Goal: Information Seeking & Learning: Learn about a topic

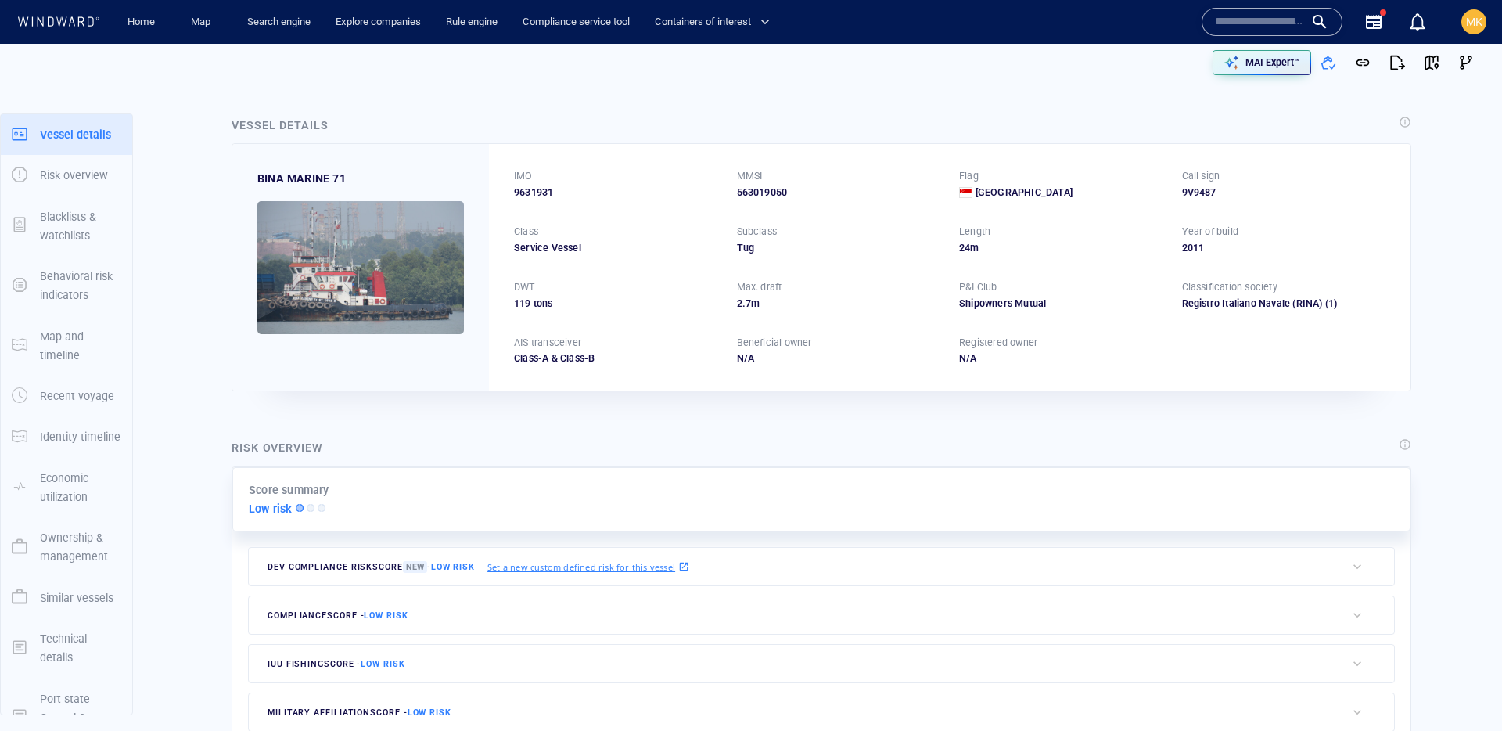
click at [276, 41] on div "Search engine" at bounding box center [279, 22] width 88 height 45
click at [278, 31] on link "Search engine" at bounding box center [279, 22] width 76 height 27
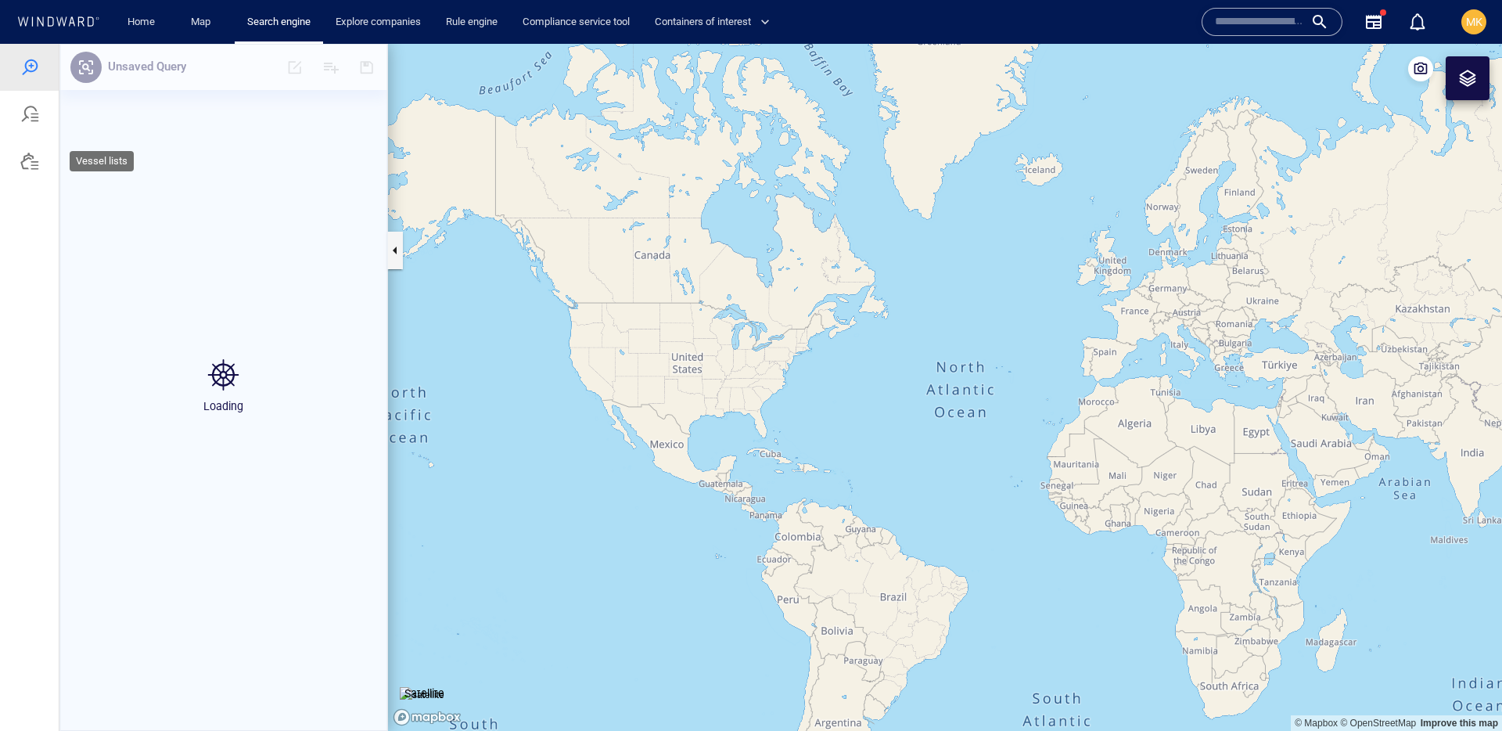
click at [31, 163] on div at bounding box center [29, 161] width 19 height 19
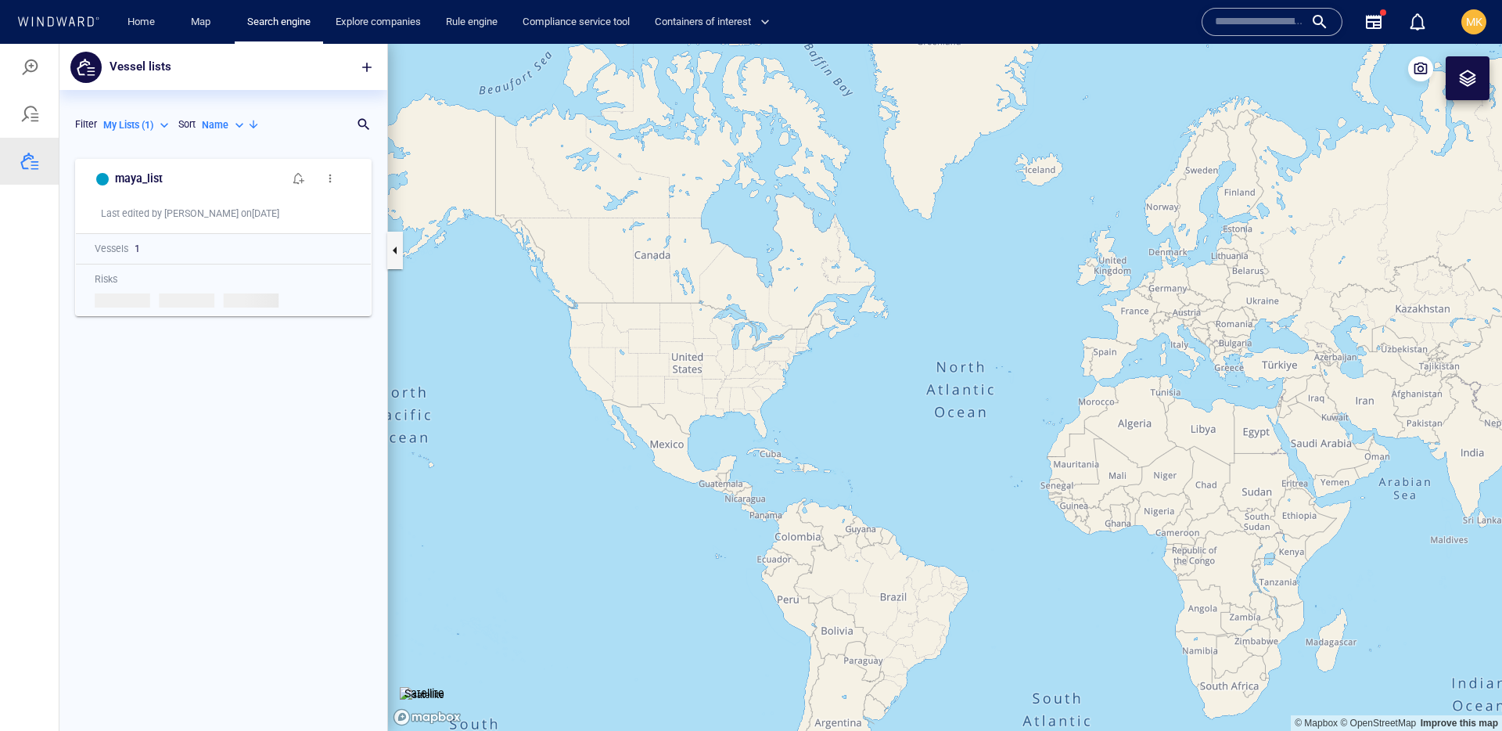
scroll to position [580, 328]
click at [149, 131] on p "My Lists ( 1 )" at bounding box center [128, 125] width 50 height 14
click at [145, 200] on p "Team Lists ( 292 )" at bounding box center [152, 197] width 72 height 14
type input "*********"
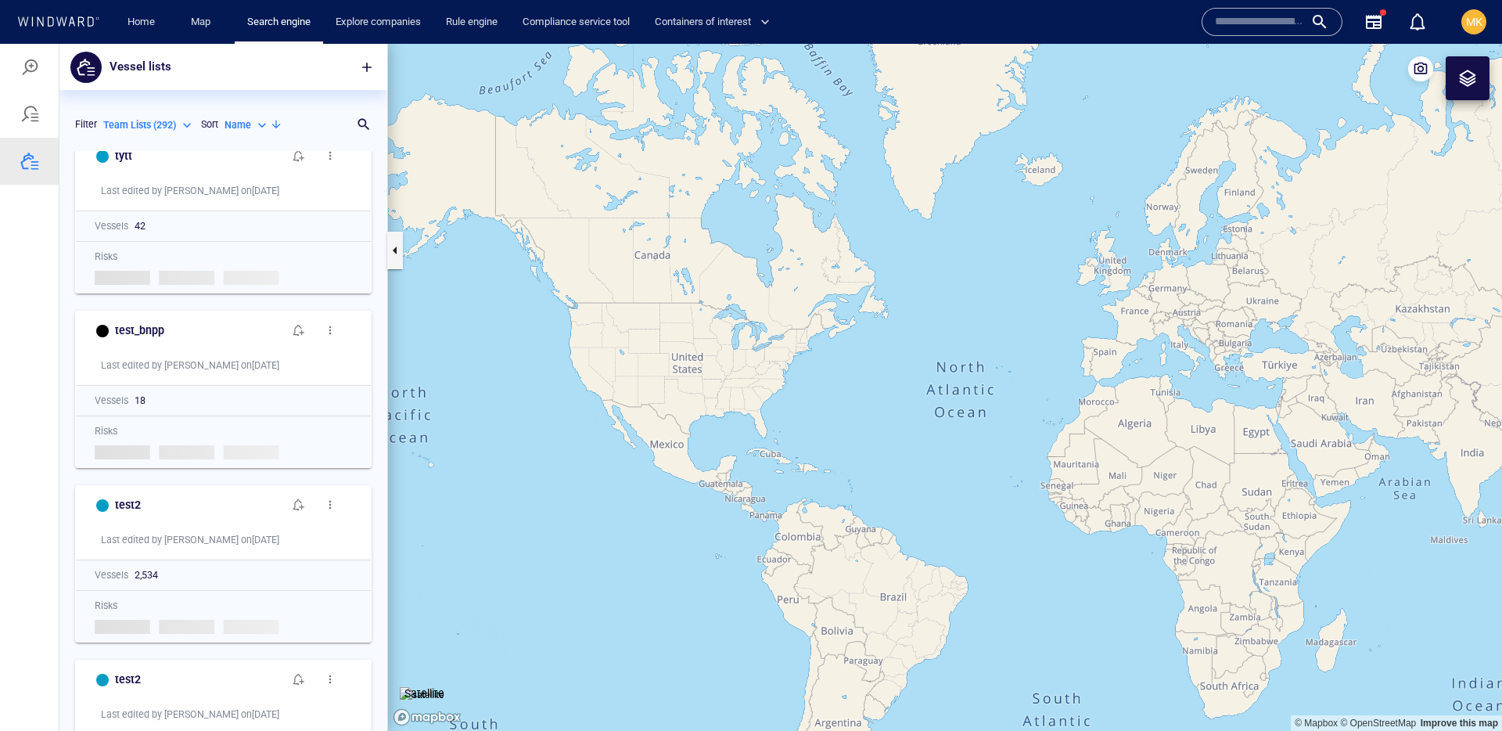
scroll to position [1205, 0]
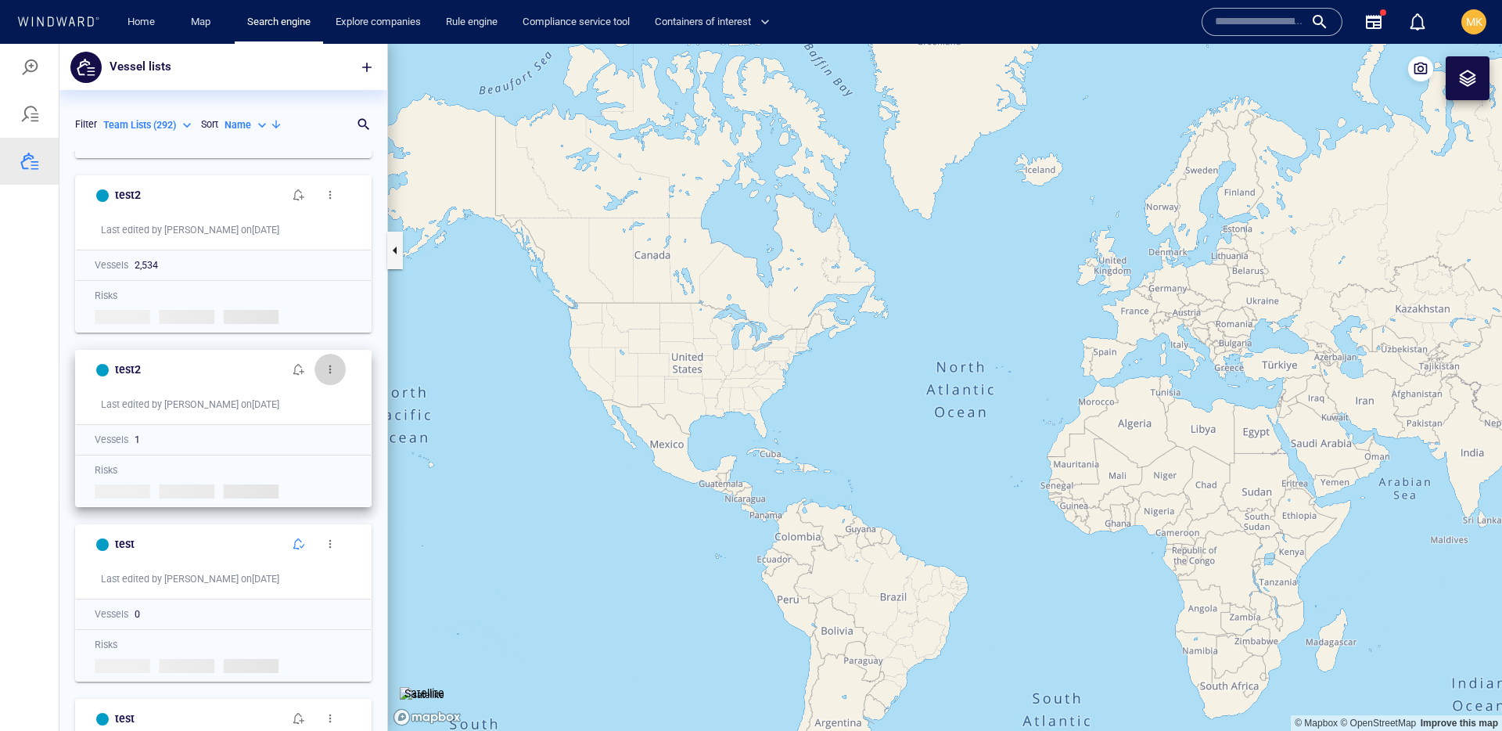
click at [327, 366] on span "button" at bounding box center [330, 369] width 13 height 13
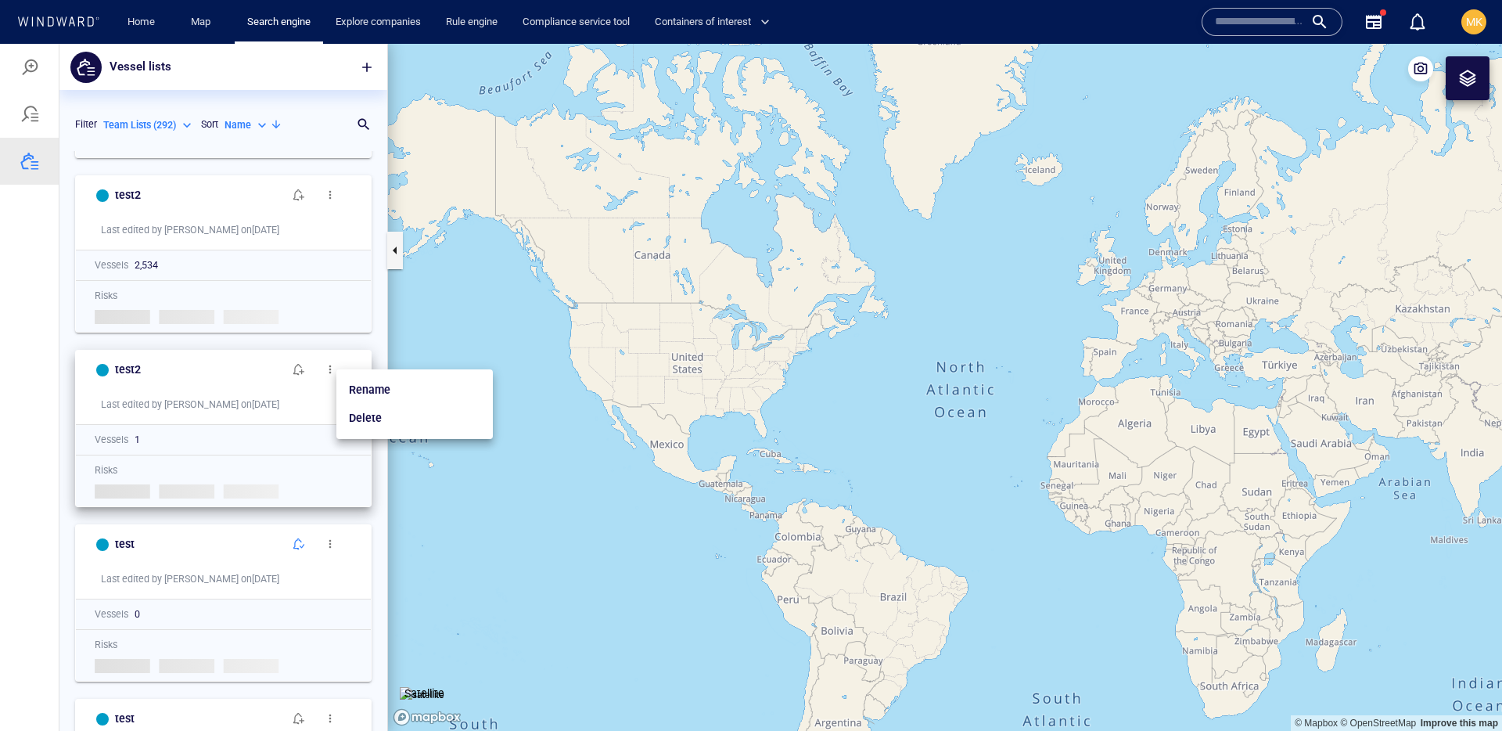
click at [240, 386] on div at bounding box center [751, 387] width 1502 height 687
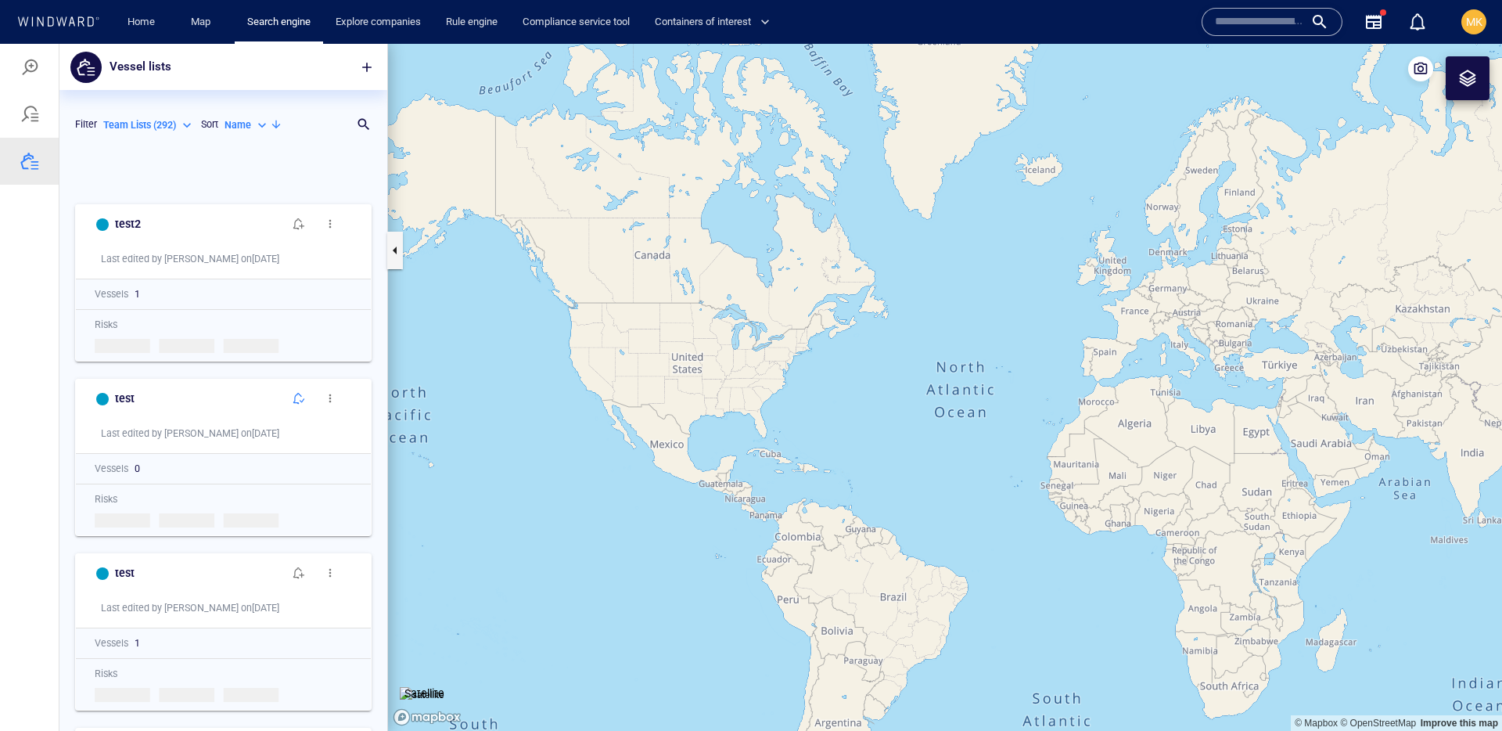
scroll to position [1681, 0]
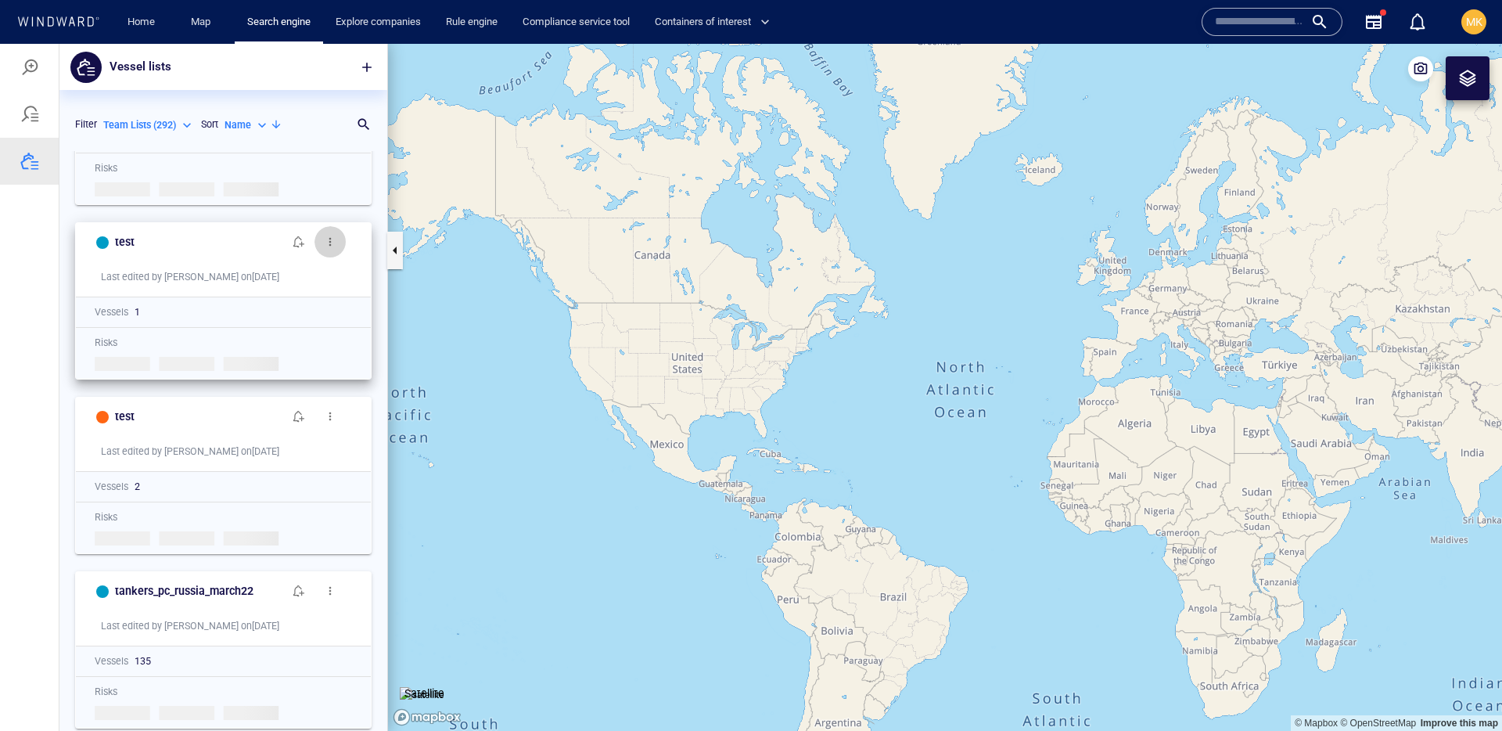
click at [333, 250] on button "button" at bounding box center [329, 241] width 31 height 31
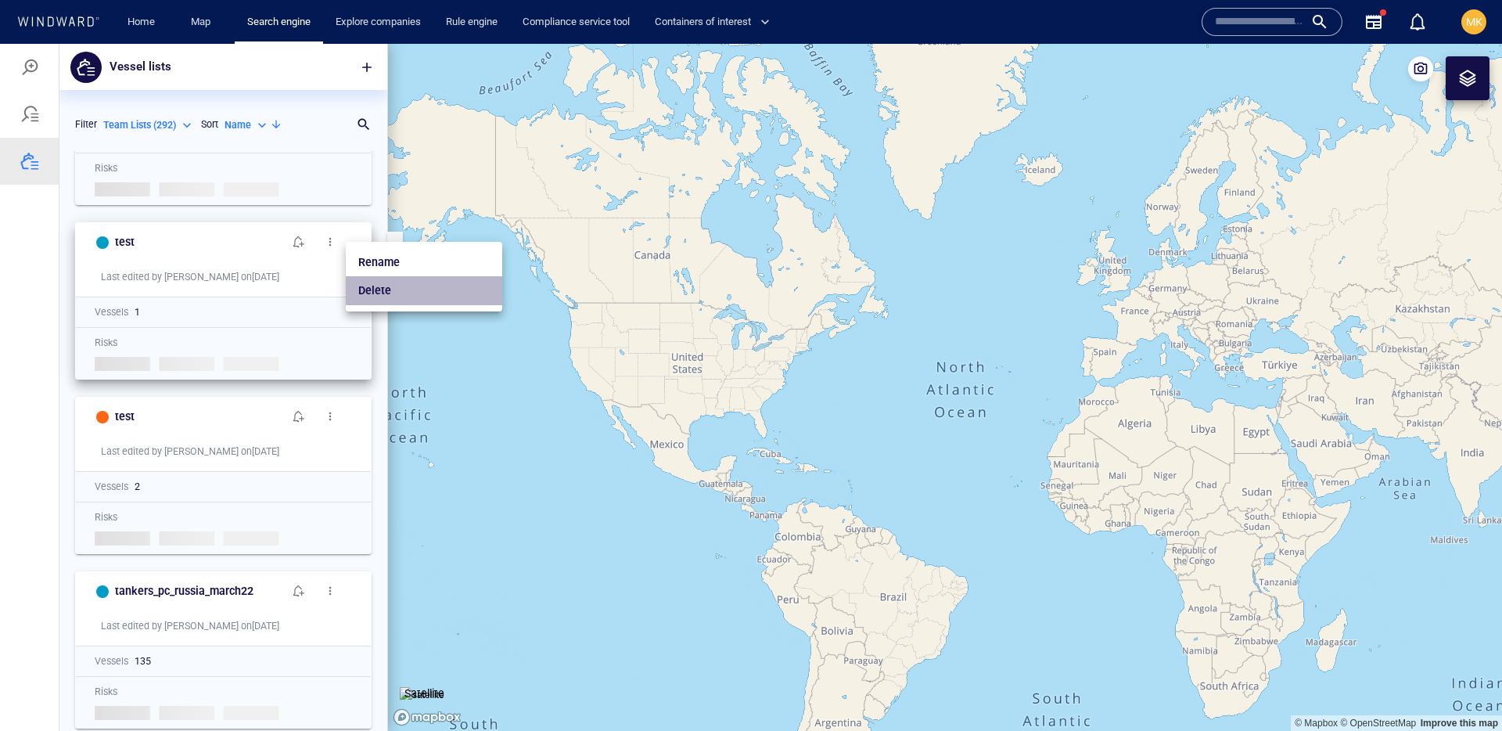
click at [382, 292] on p "Delete" at bounding box center [374, 290] width 33 height 19
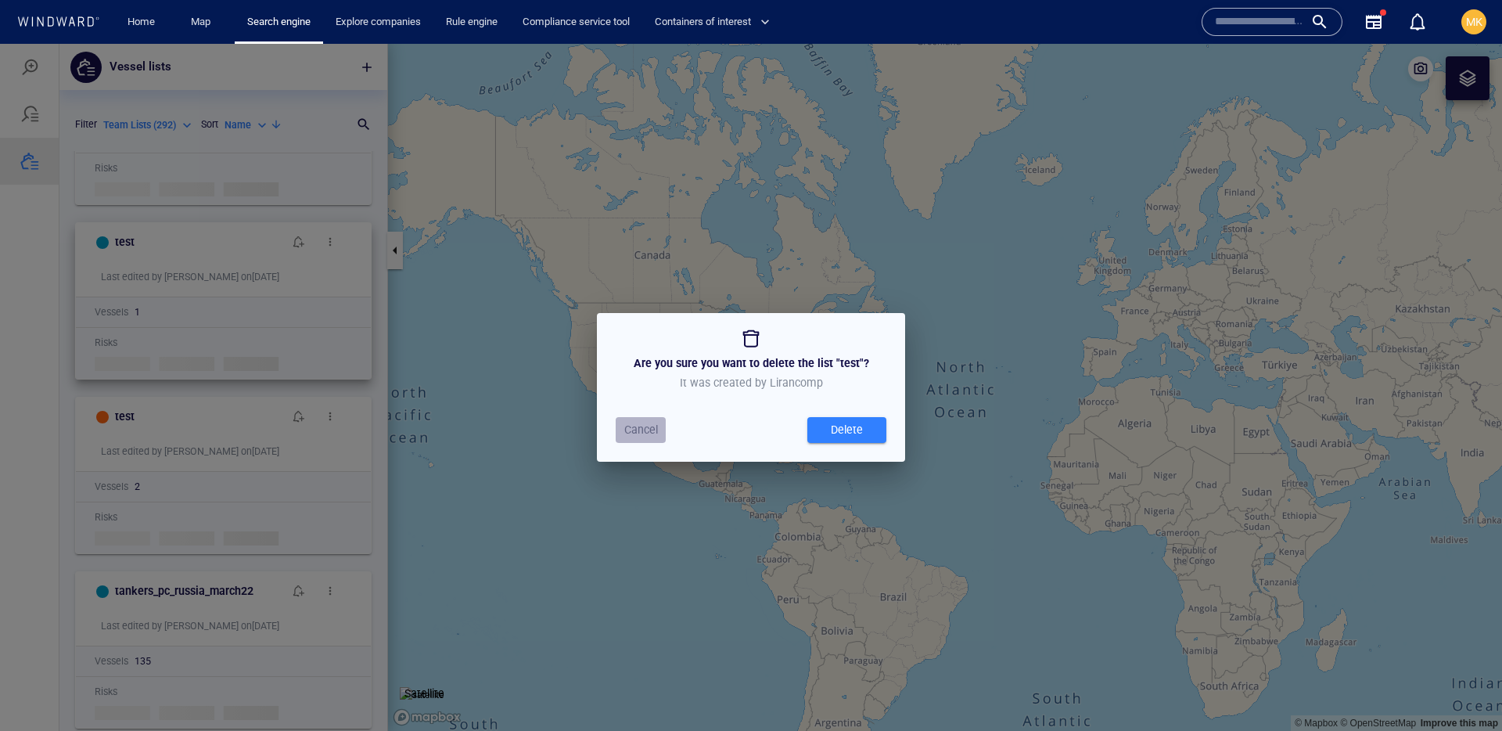
click at [637, 430] on span "Cancel" at bounding box center [641, 430] width 34 height 20
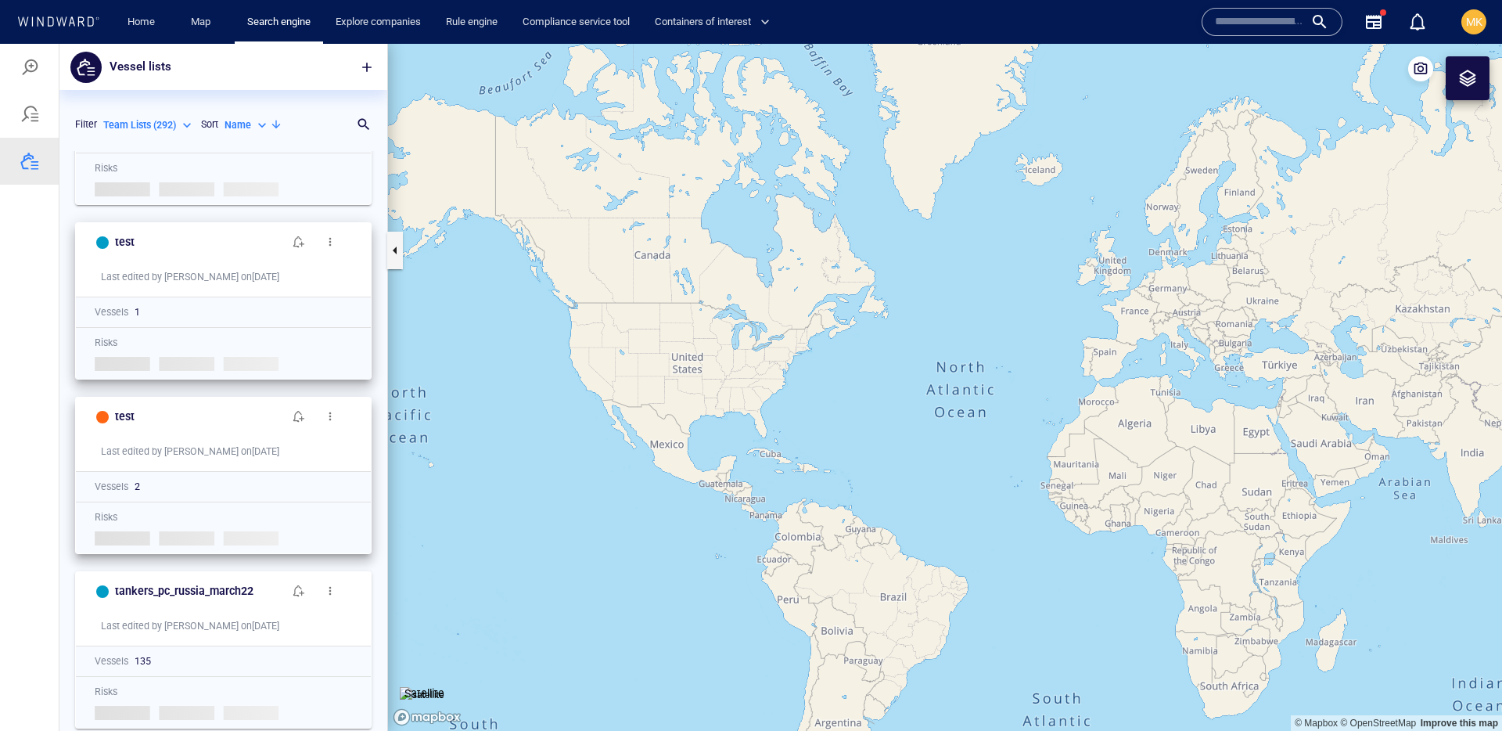
click at [339, 414] on button "button" at bounding box center [329, 415] width 31 height 31
click at [394, 461] on li "Delete" at bounding box center [424, 465] width 156 height 28
click at [329, 411] on span "button" at bounding box center [330, 416] width 13 height 13
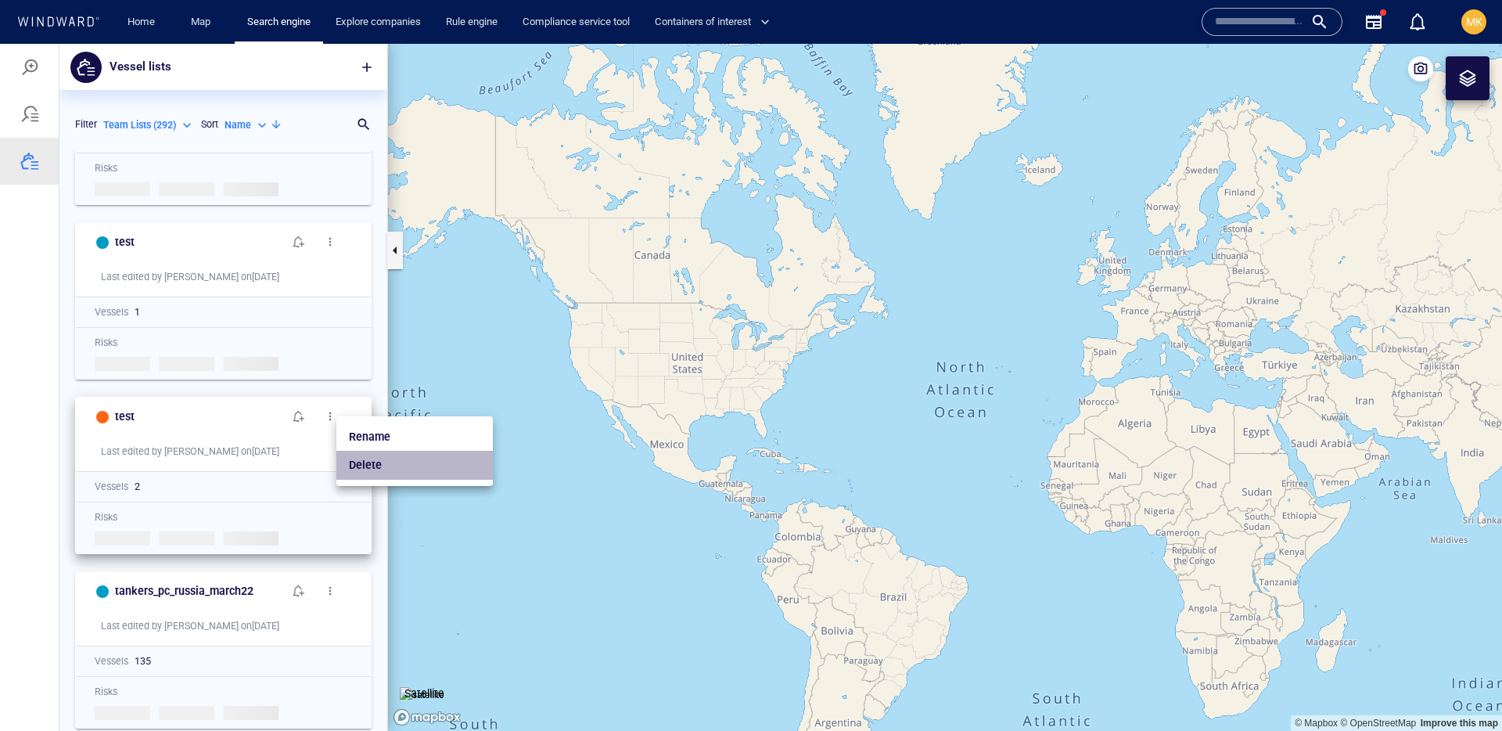
click at [376, 458] on p "Delete" at bounding box center [365, 464] width 33 height 19
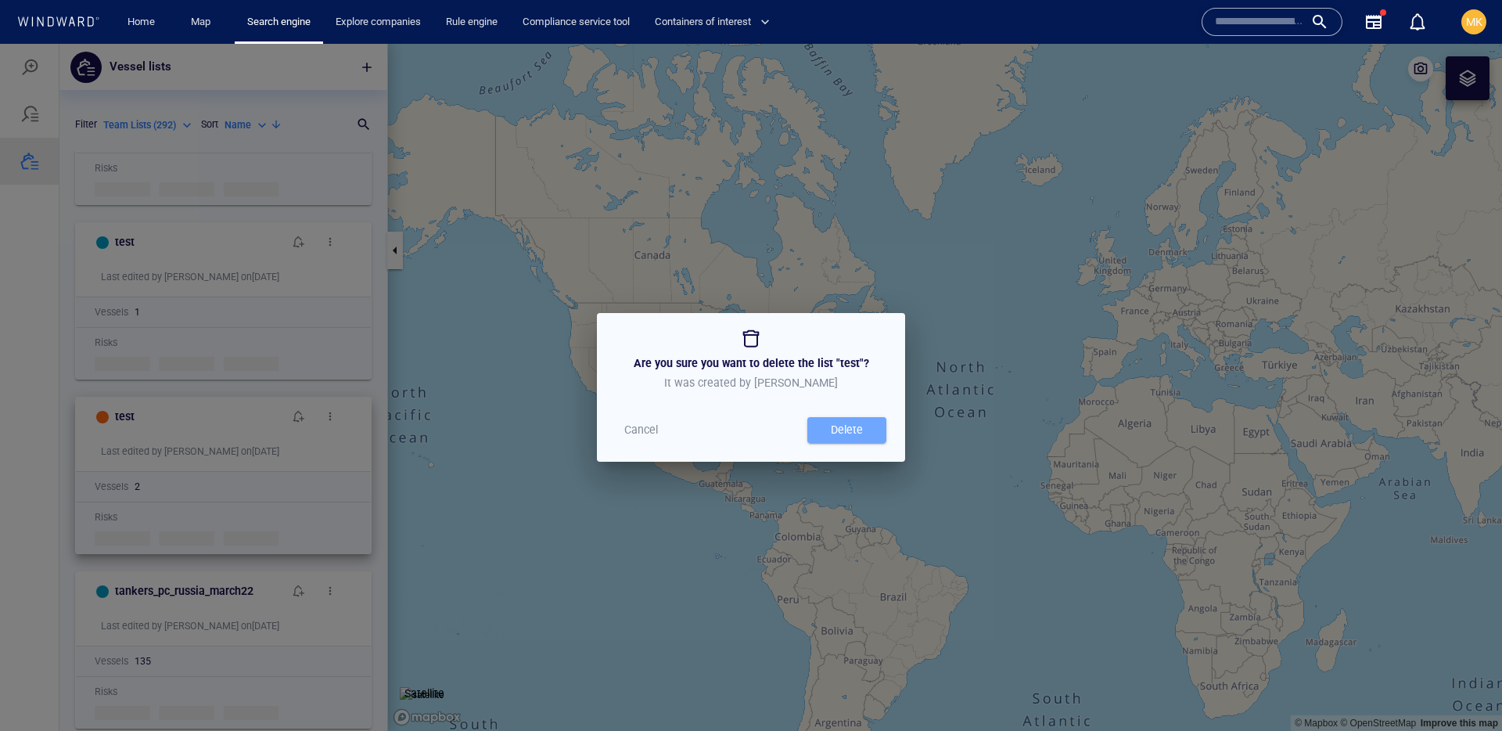
click at [844, 425] on div "Delete" at bounding box center [847, 430] width 38 height 26
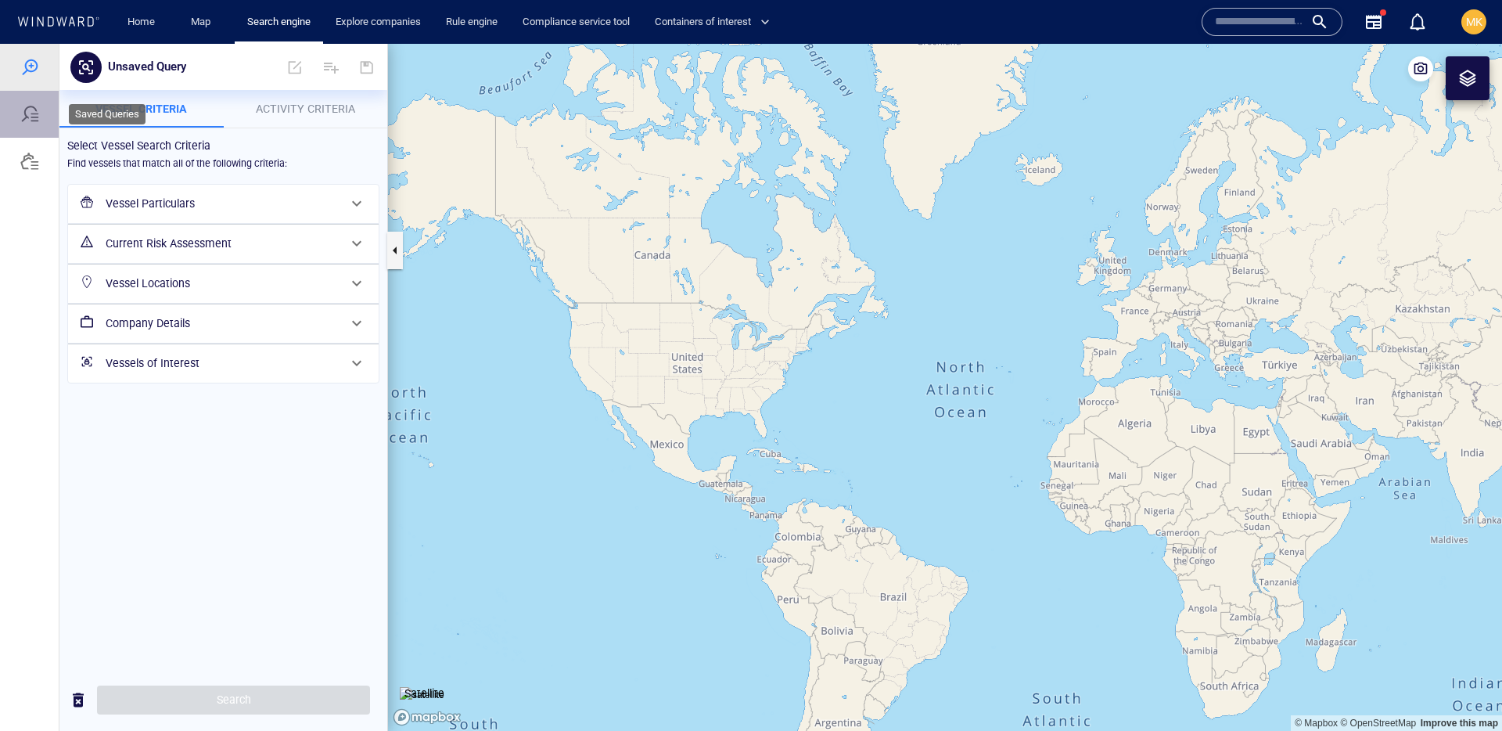
click at [27, 135] on div at bounding box center [29, 114] width 59 height 47
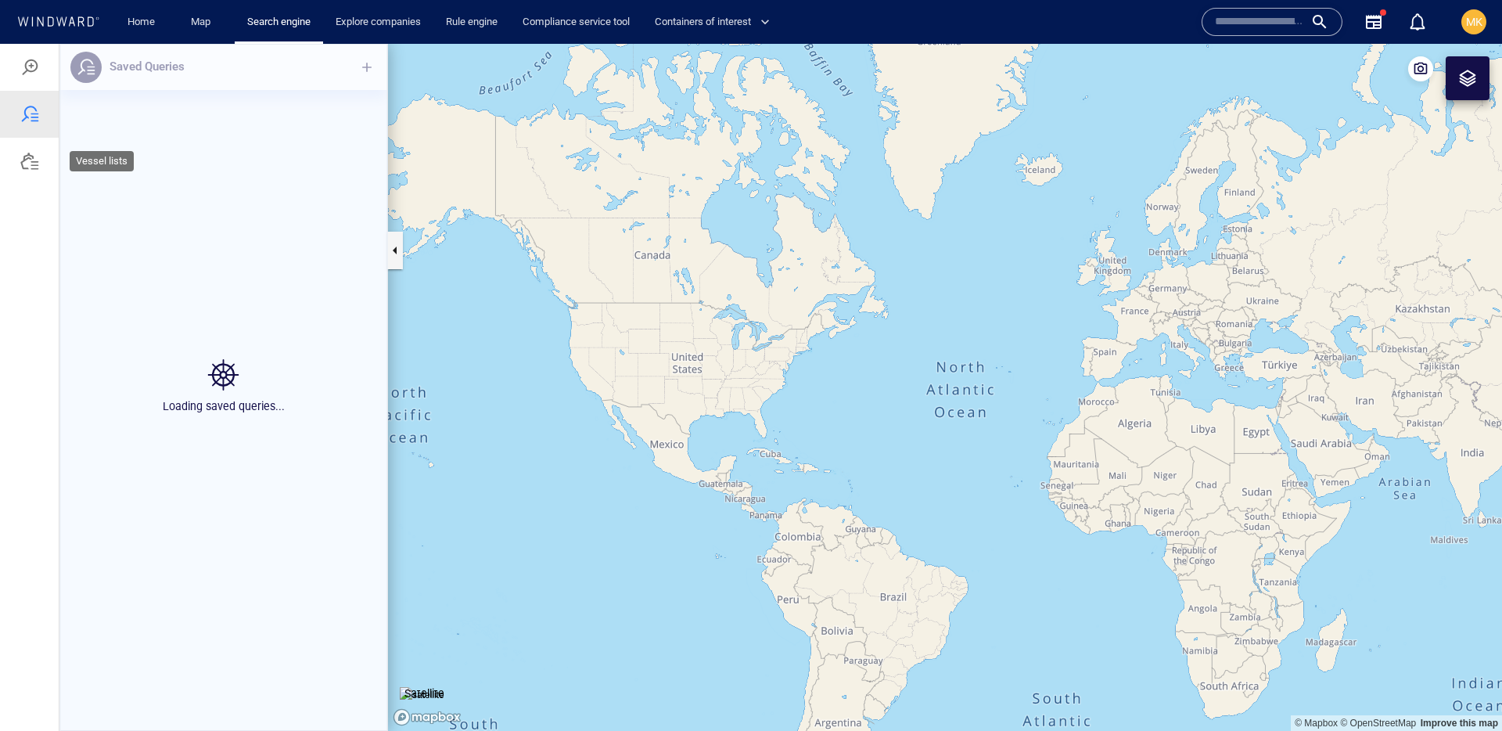
click at [26, 171] on div at bounding box center [29, 161] width 59 height 47
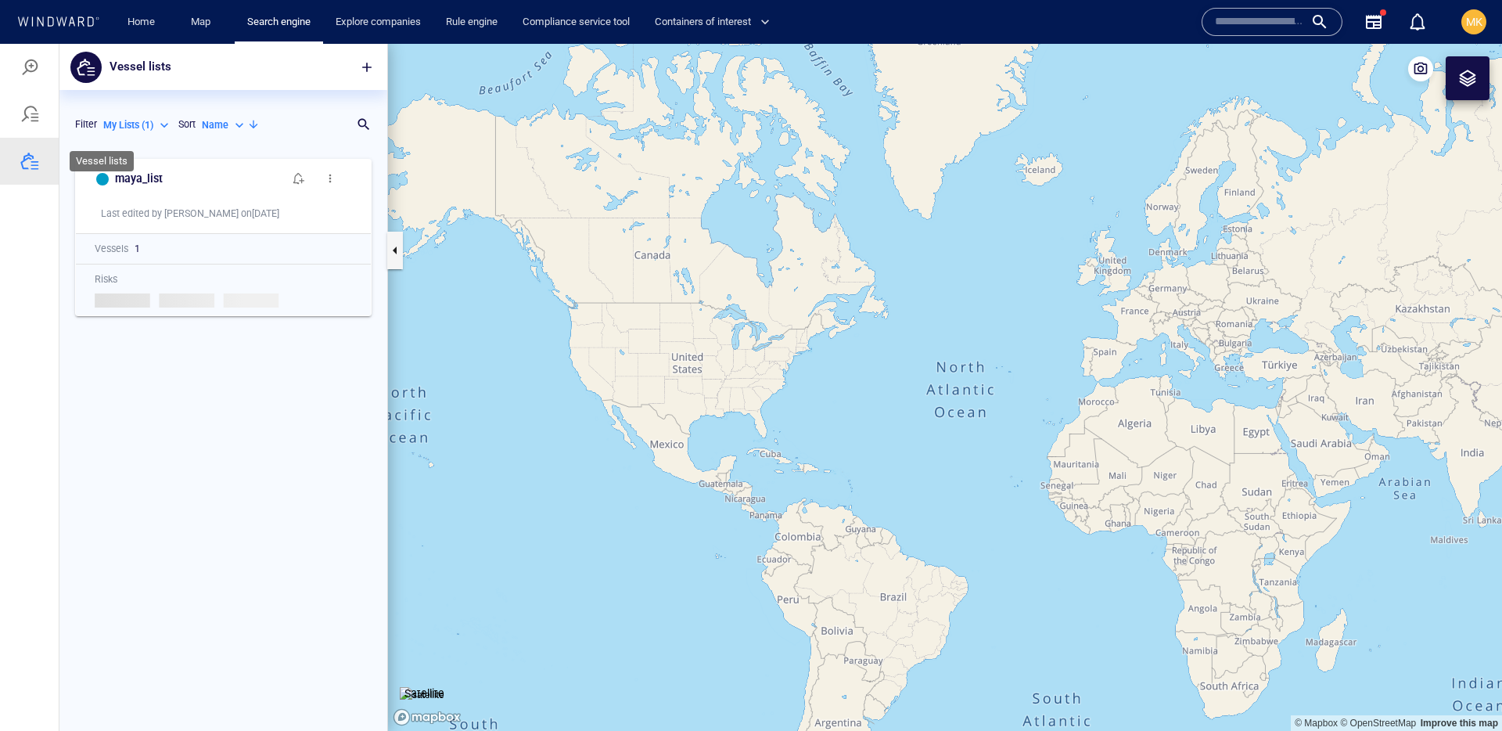
scroll to position [580, 328]
click at [106, 124] on p "My Lists ( 1 )" at bounding box center [128, 125] width 50 height 14
click at [140, 186] on li "Team Lists ( 291 )" at bounding box center [152, 196] width 99 height 23
type input "*********"
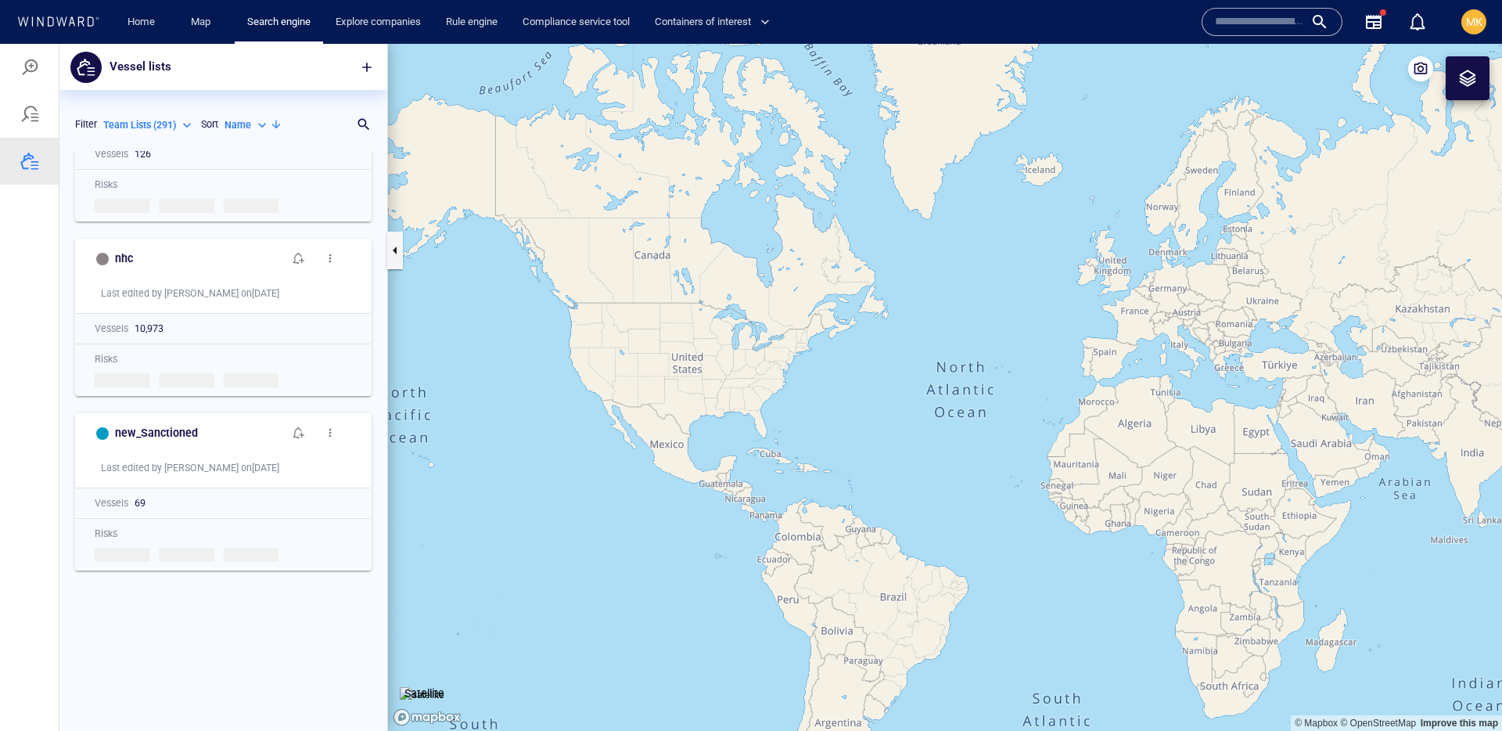
scroll to position [5550, 0]
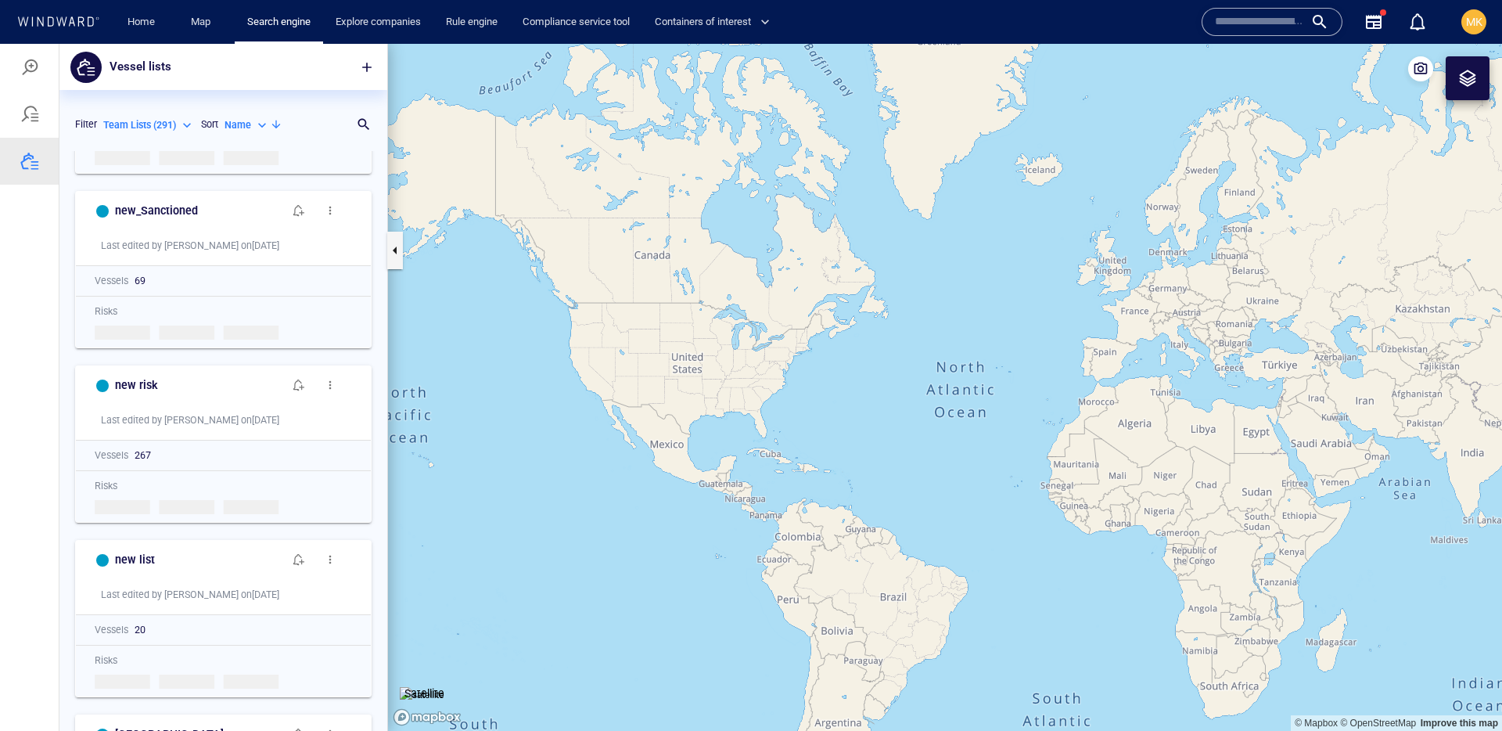
click at [364, 113] on div "Search for a list name" at bounding box center [357, 124] width 30 height 31
click at [364, 124] on div at bounding box center [357, 125] width 16 height 16
click at [325, 128] on div "Search for a list name" at bounding box center [217, 124] width 264 height 23
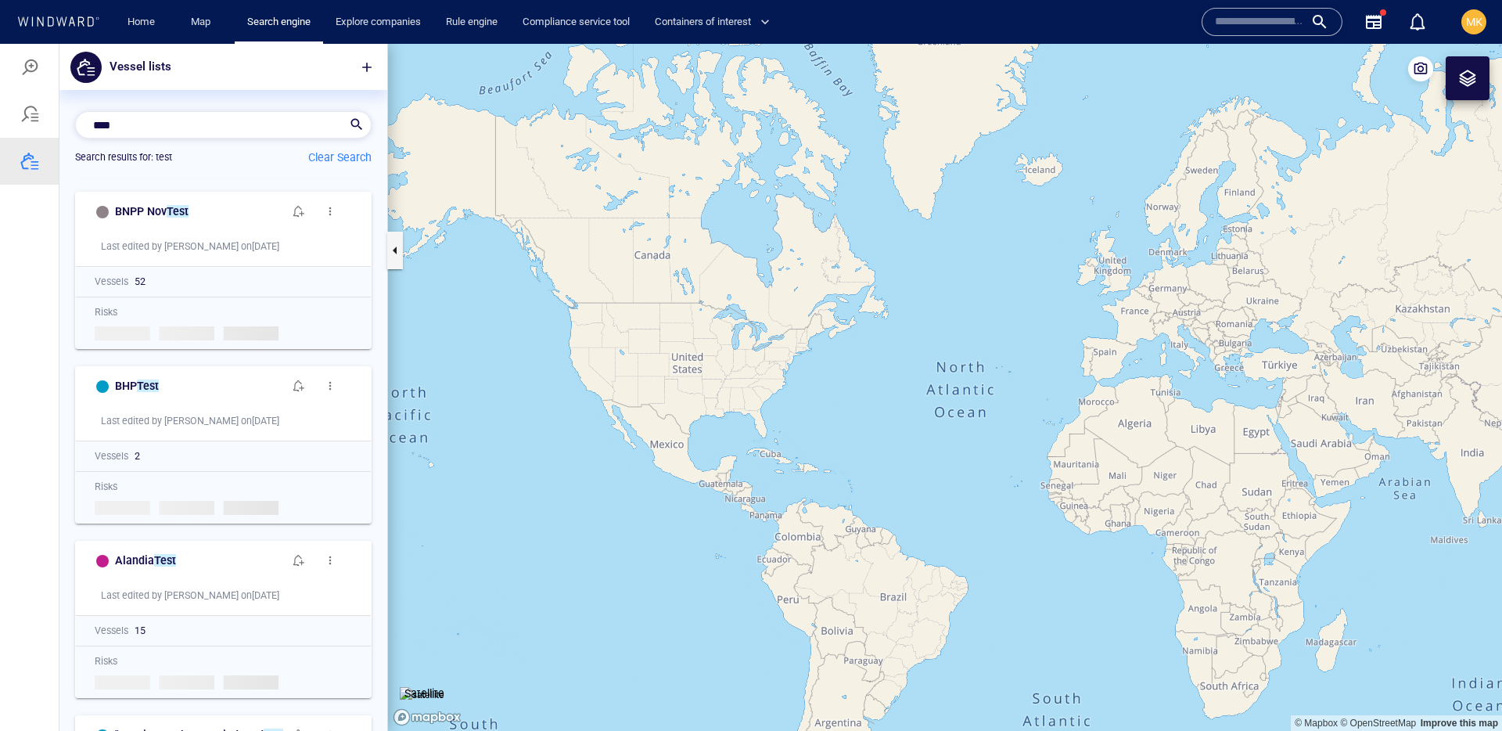
scroll to position [5378, 0]
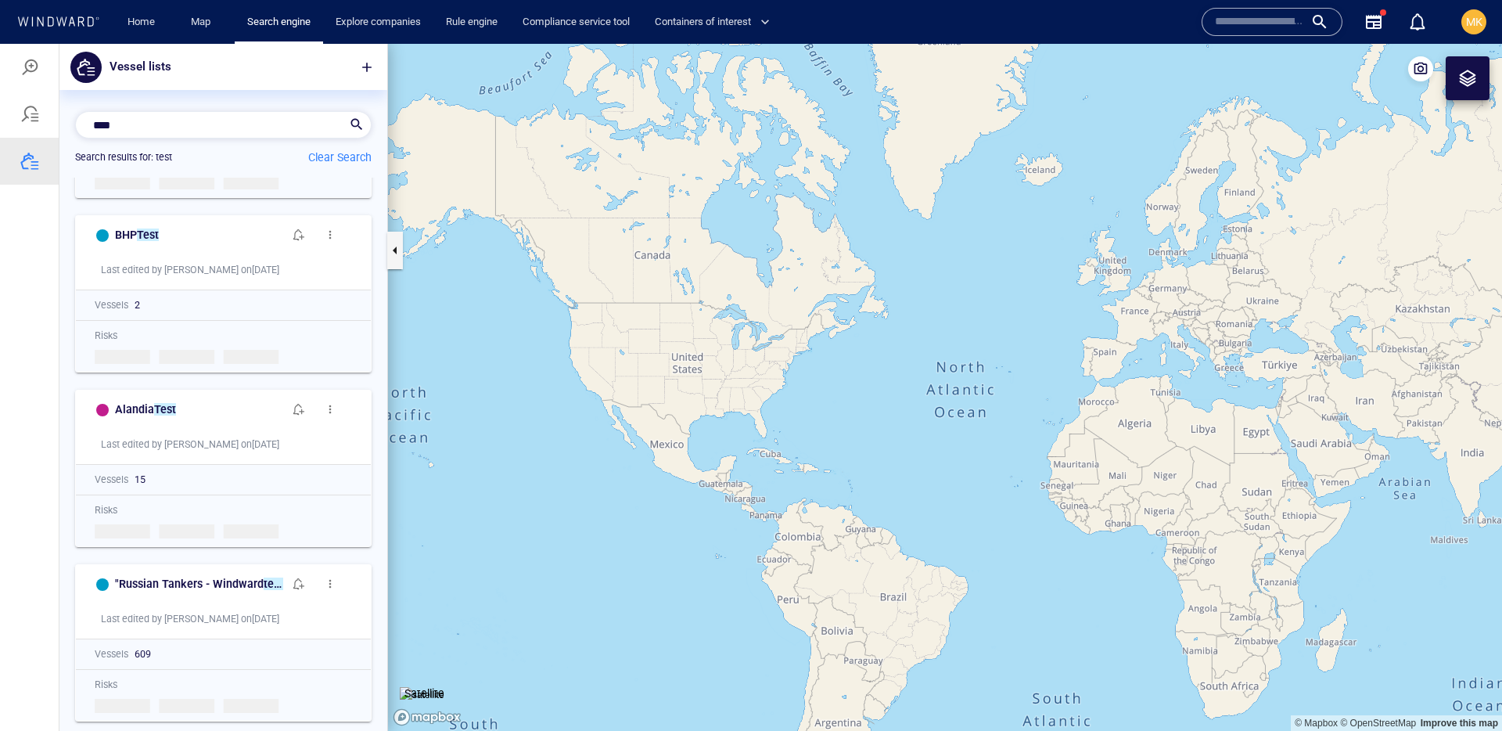
type input "****"
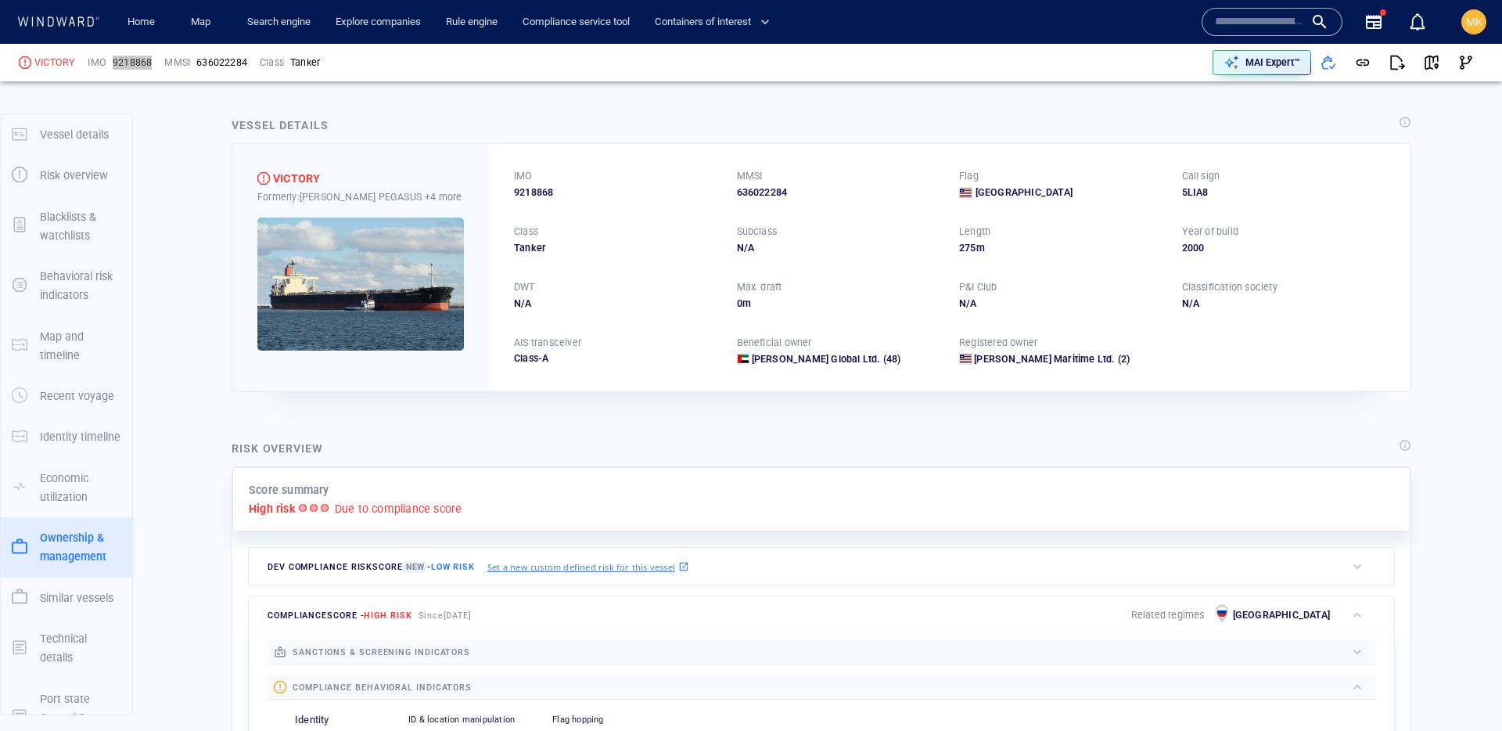
scroll to position [42, 0]
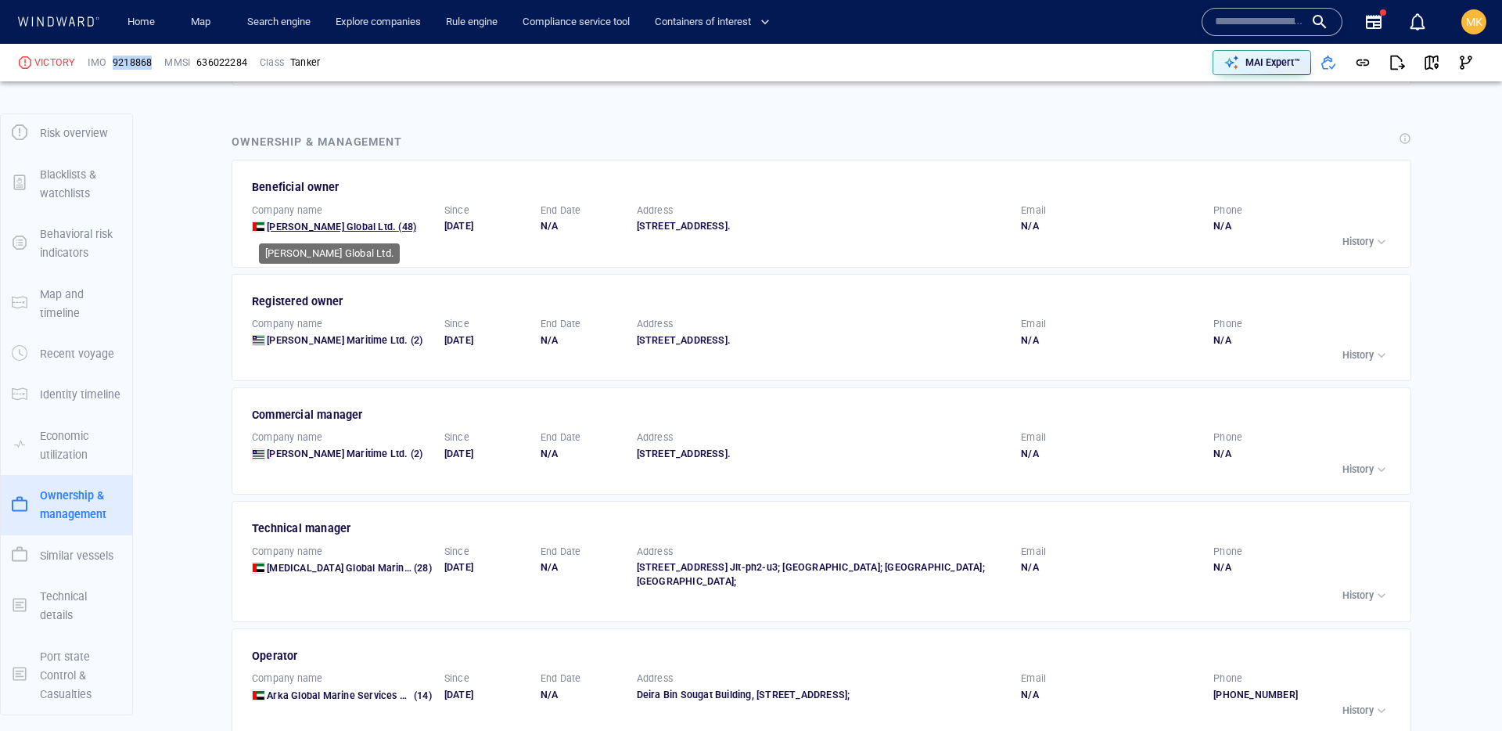
click at [302, 224] on span "[PERSON_NAME] Global Ltd." at bounding box center [331, 227] width 129 height 12
click at [1376, 250] on div "button" at bounding box center [1382, 242] width 16 height 16
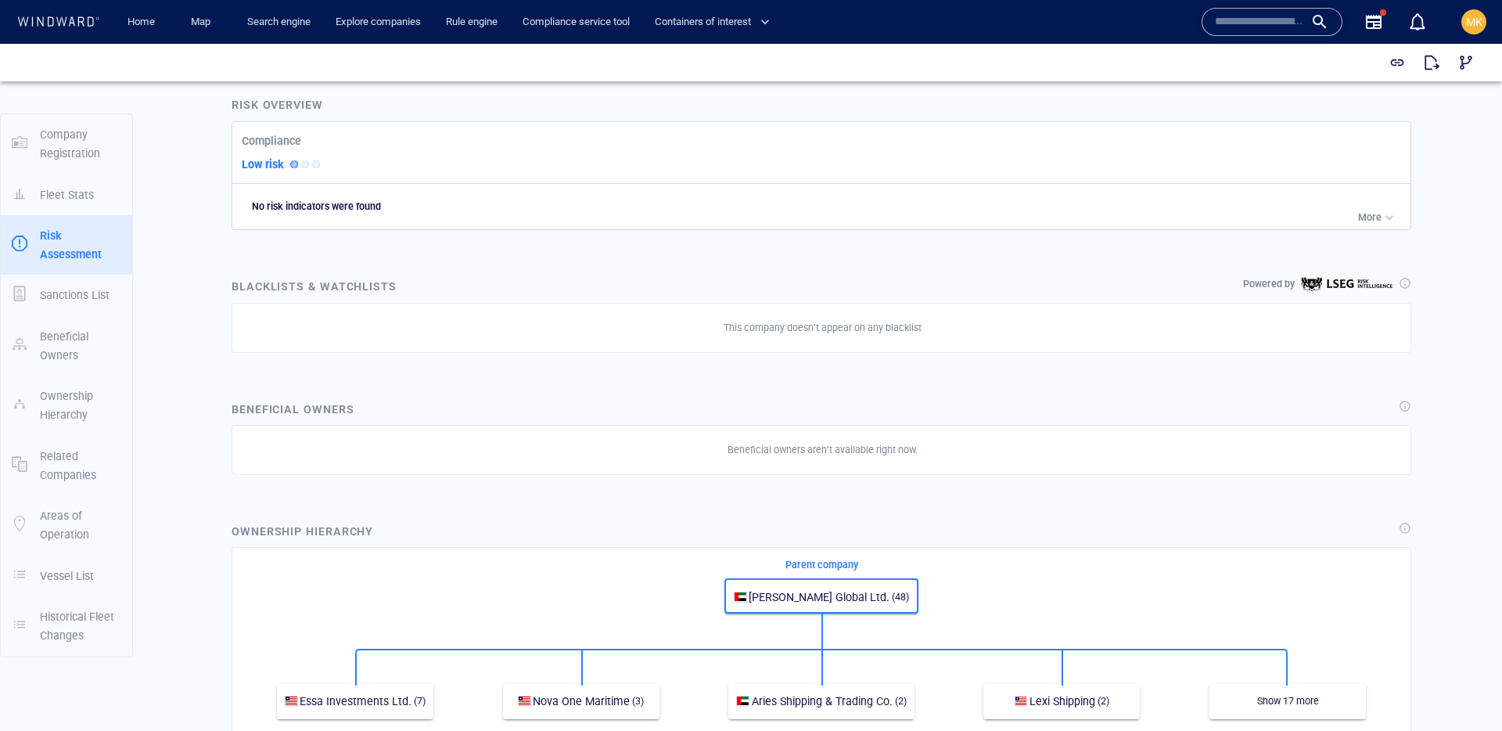
scroll to position [795, 0]
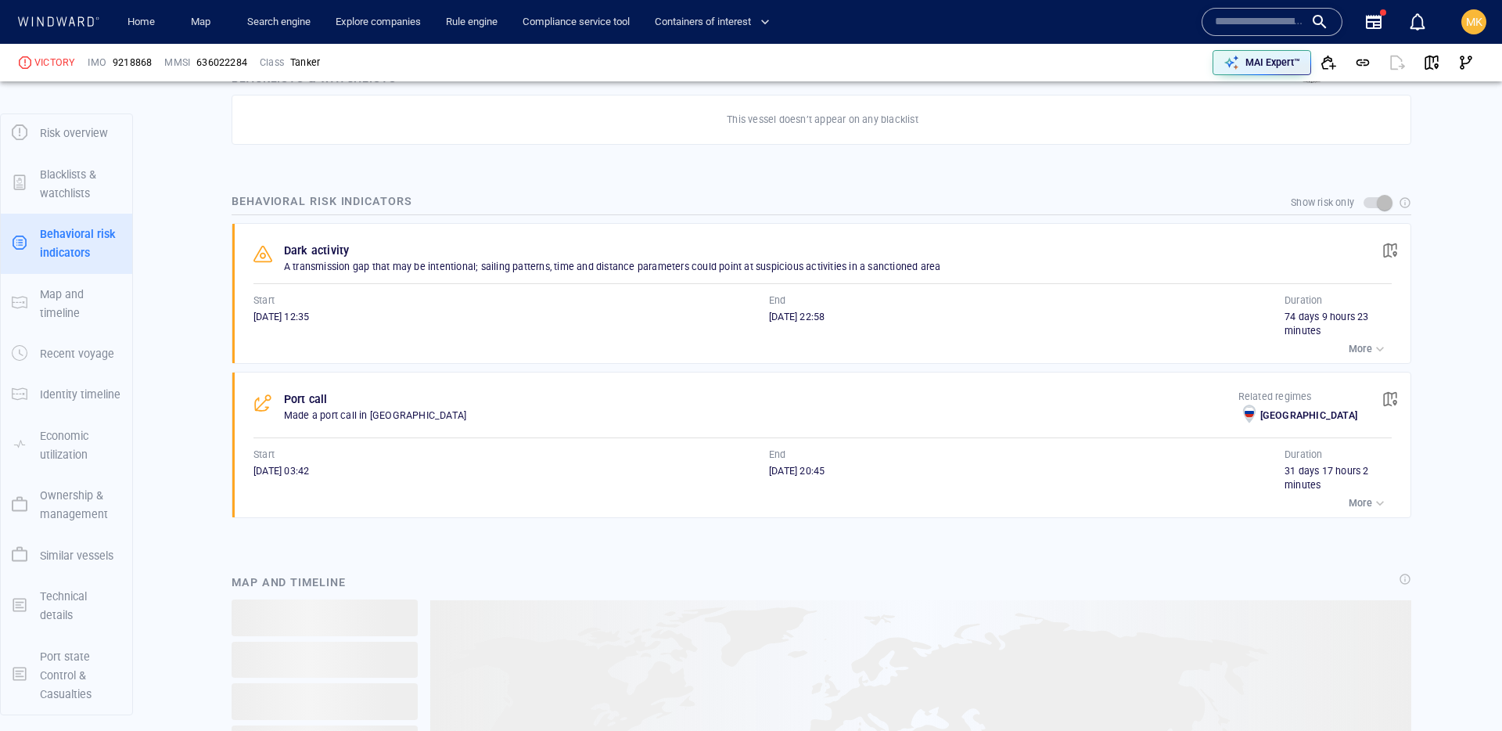
scroll to position [1660, 0]
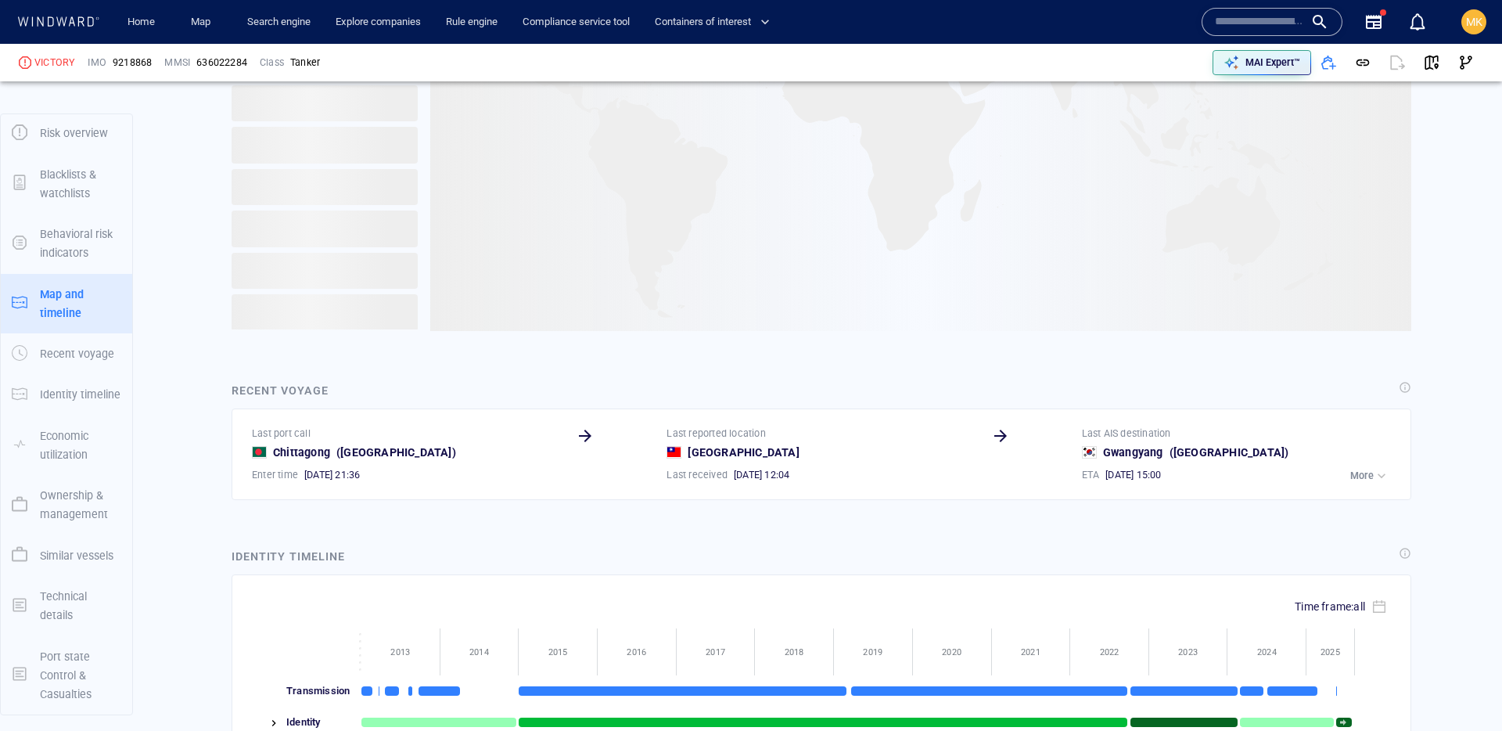
click at [56, 508] on p "Ownership & management" at bounding box center [80, 505] width 81 height 38
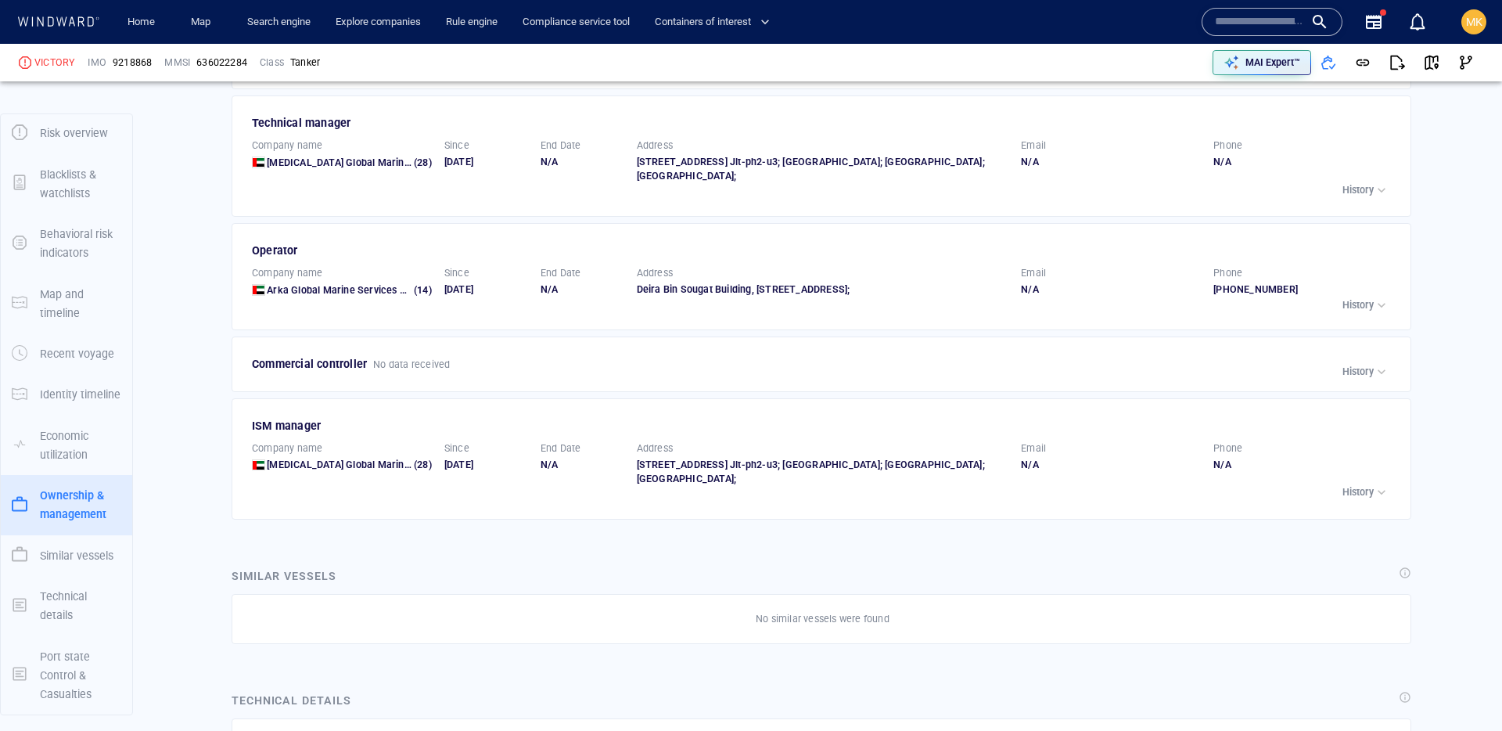
scroll to position [2860, 0]
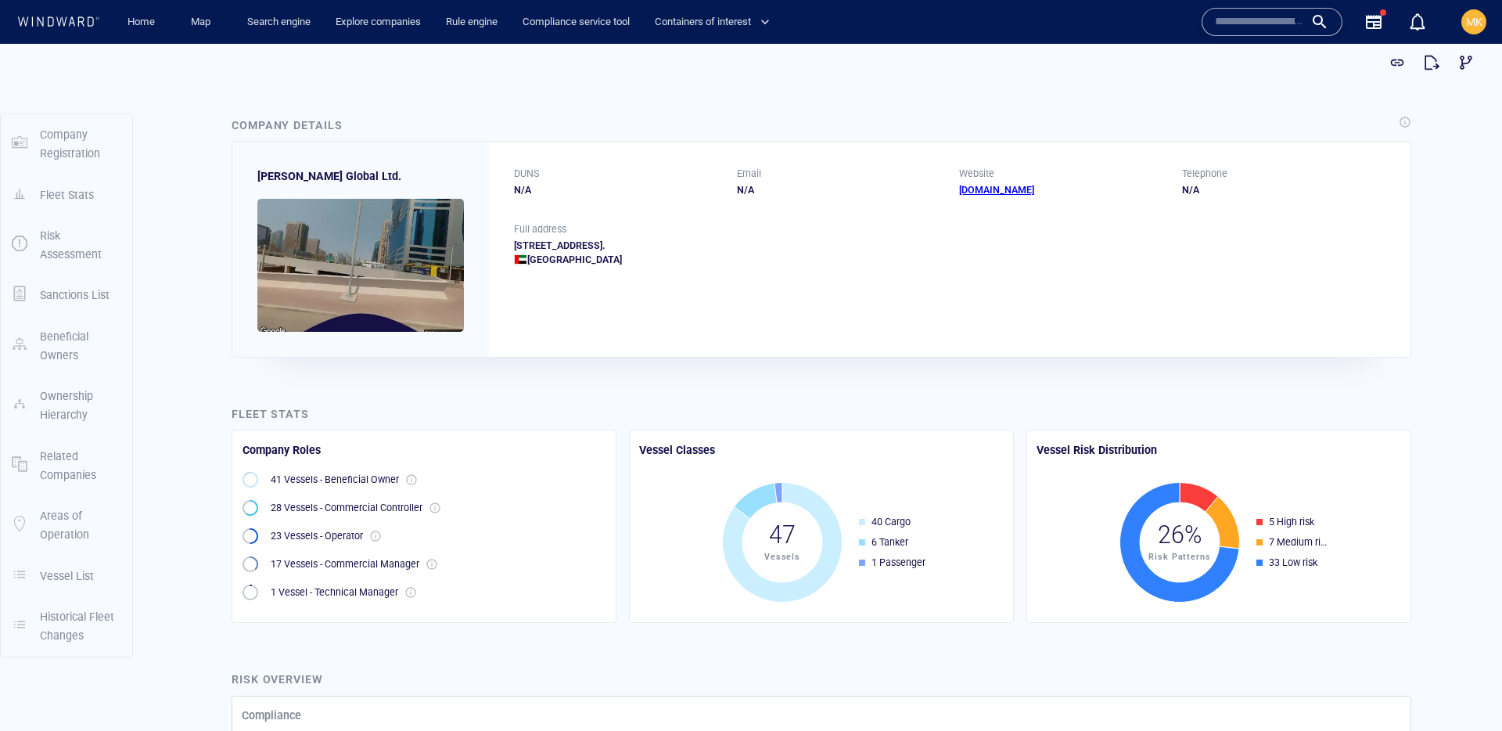
click at [48, 575] on p "Vessel List" at bounding box center [67, 575] width 54 height 19
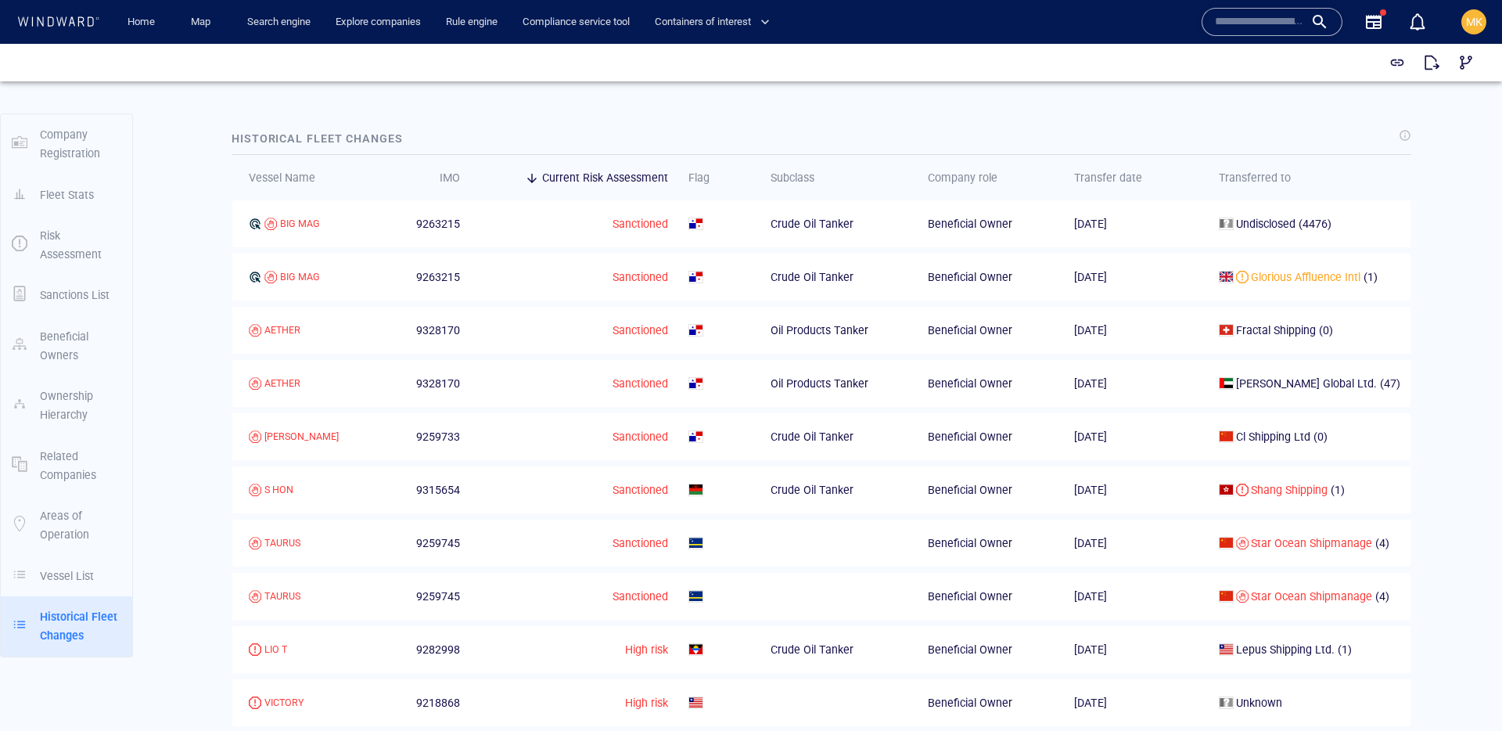
scroll to position [2656, 0]
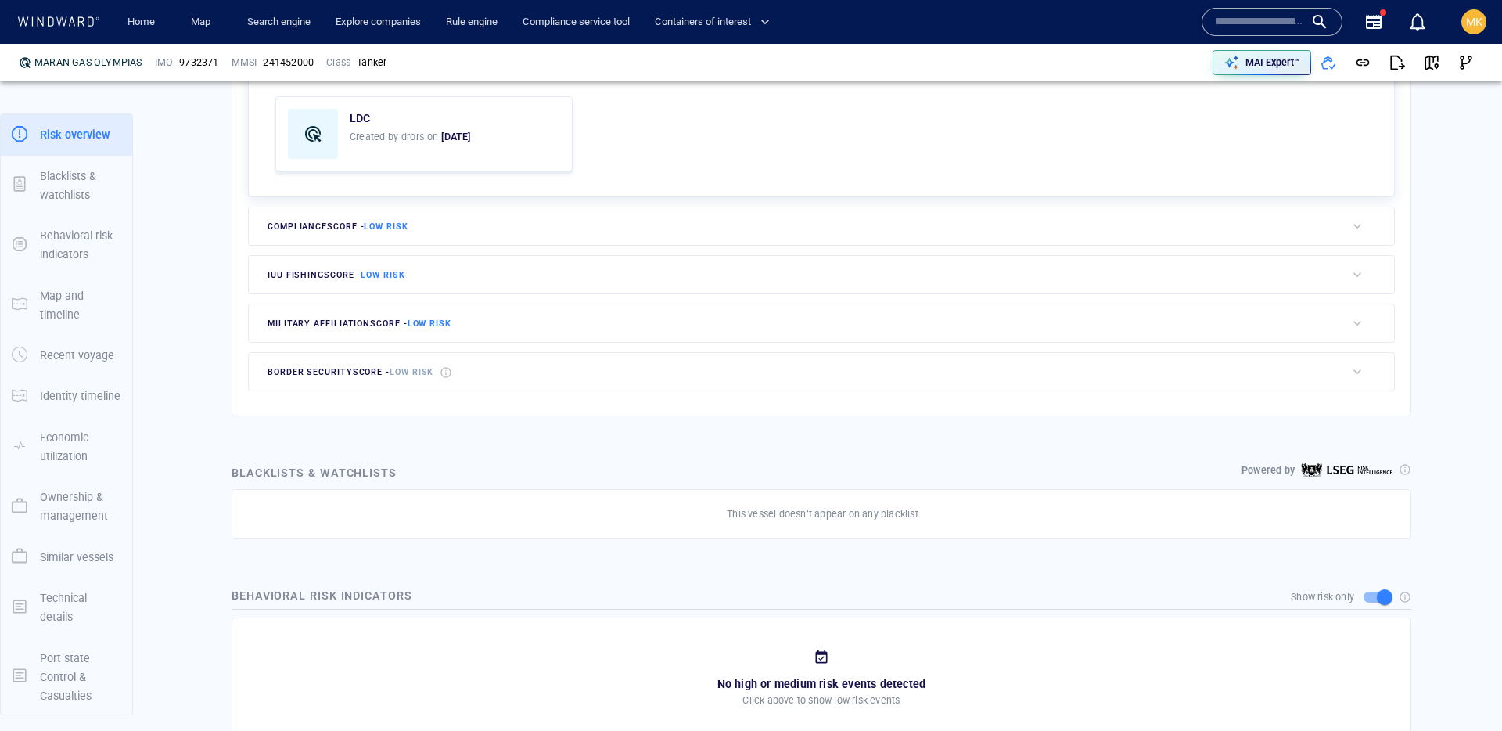
scroll to position [539, 0]
